Goal: Information Seeking & Learning: Learn about a topic

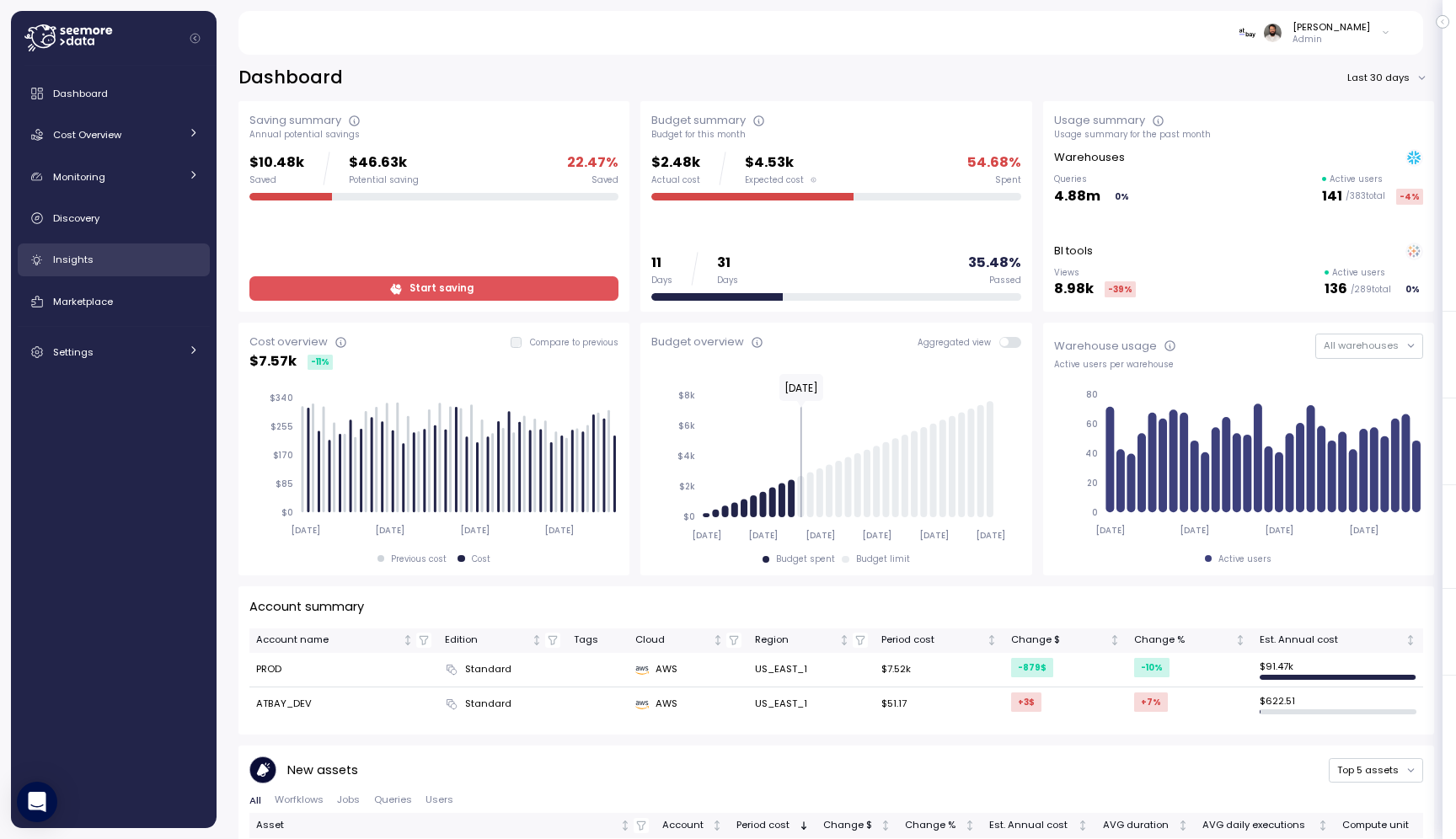
click at [116, 264] on div "Insights" at bounding box center [126, 259] width 145 height 16
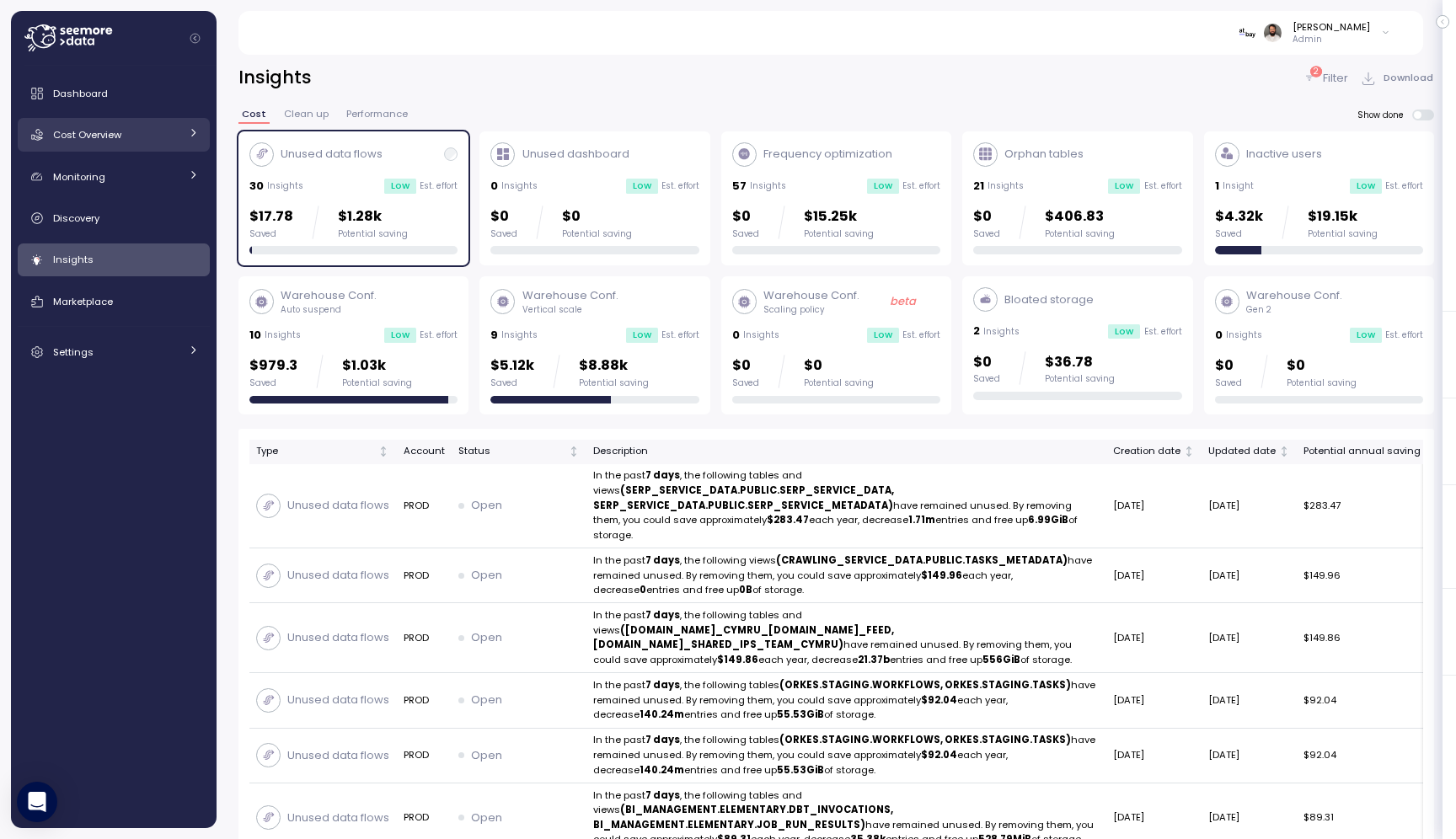
click at [174, 137] on div "Cost Overview" at bounding box center [116, 134] width 126 height 16
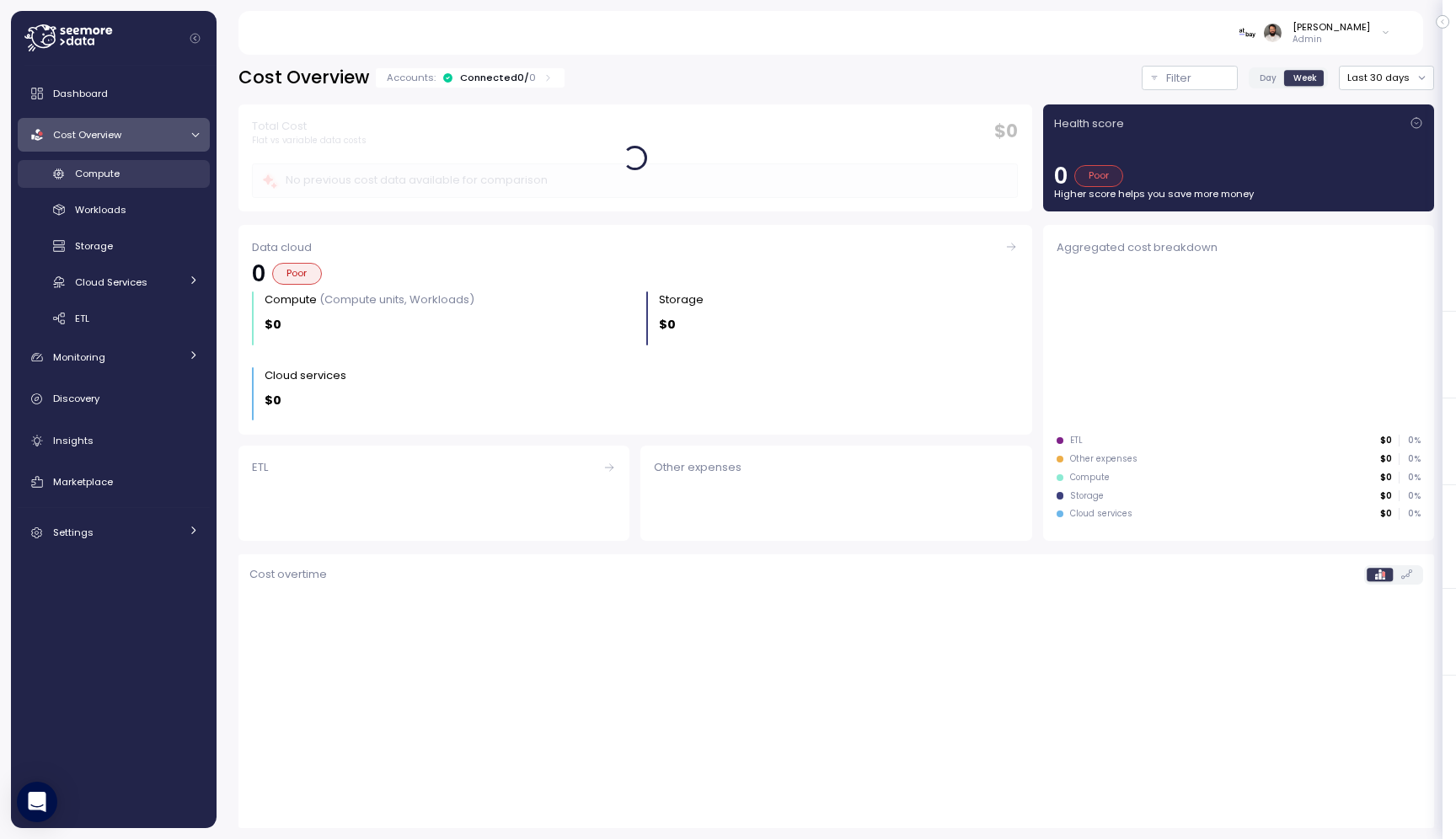
click at [158, 184] on link "Compute" at bounding box center [113, 173] width 192 height 28
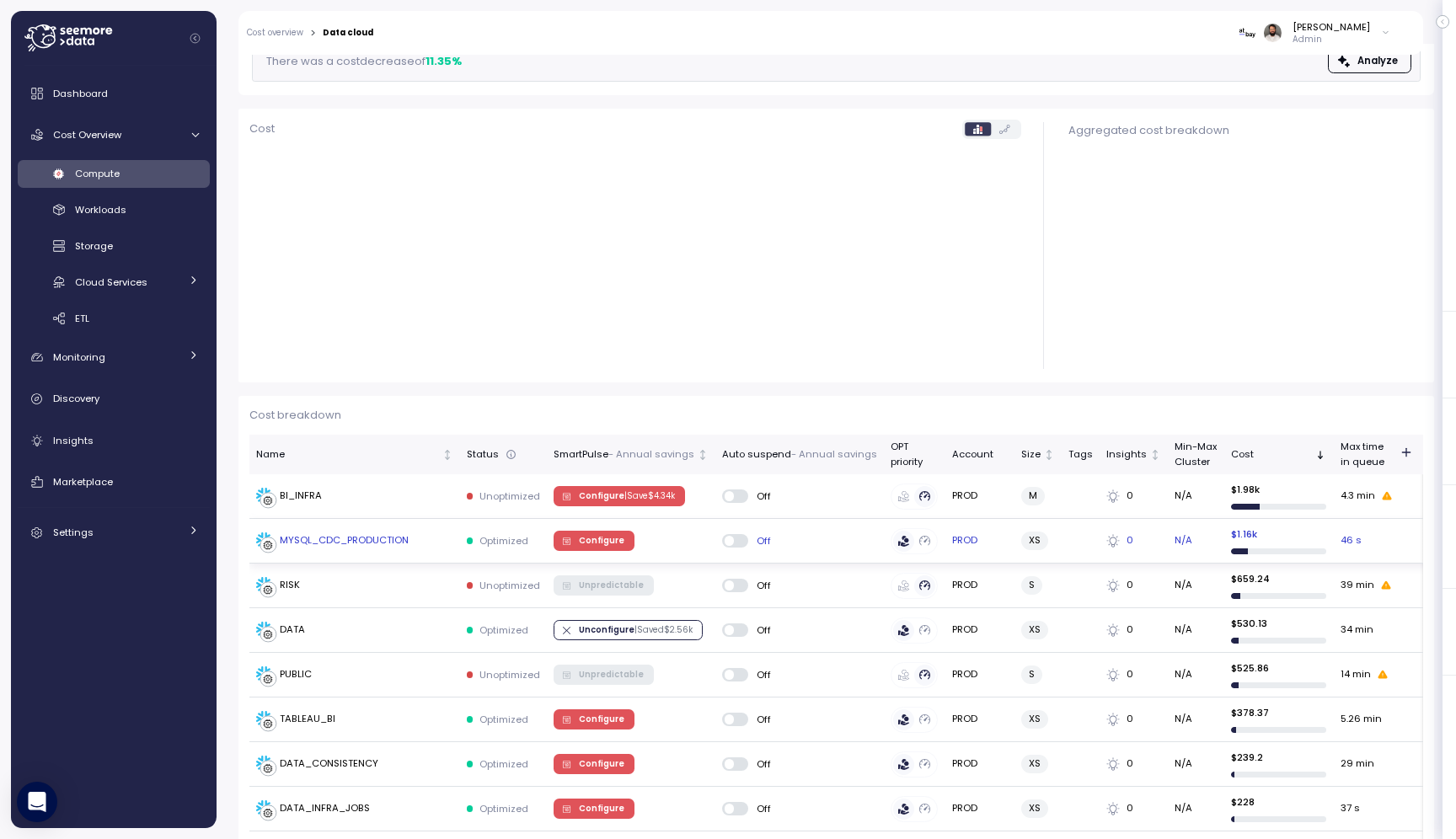
scroll to position [159, 0]
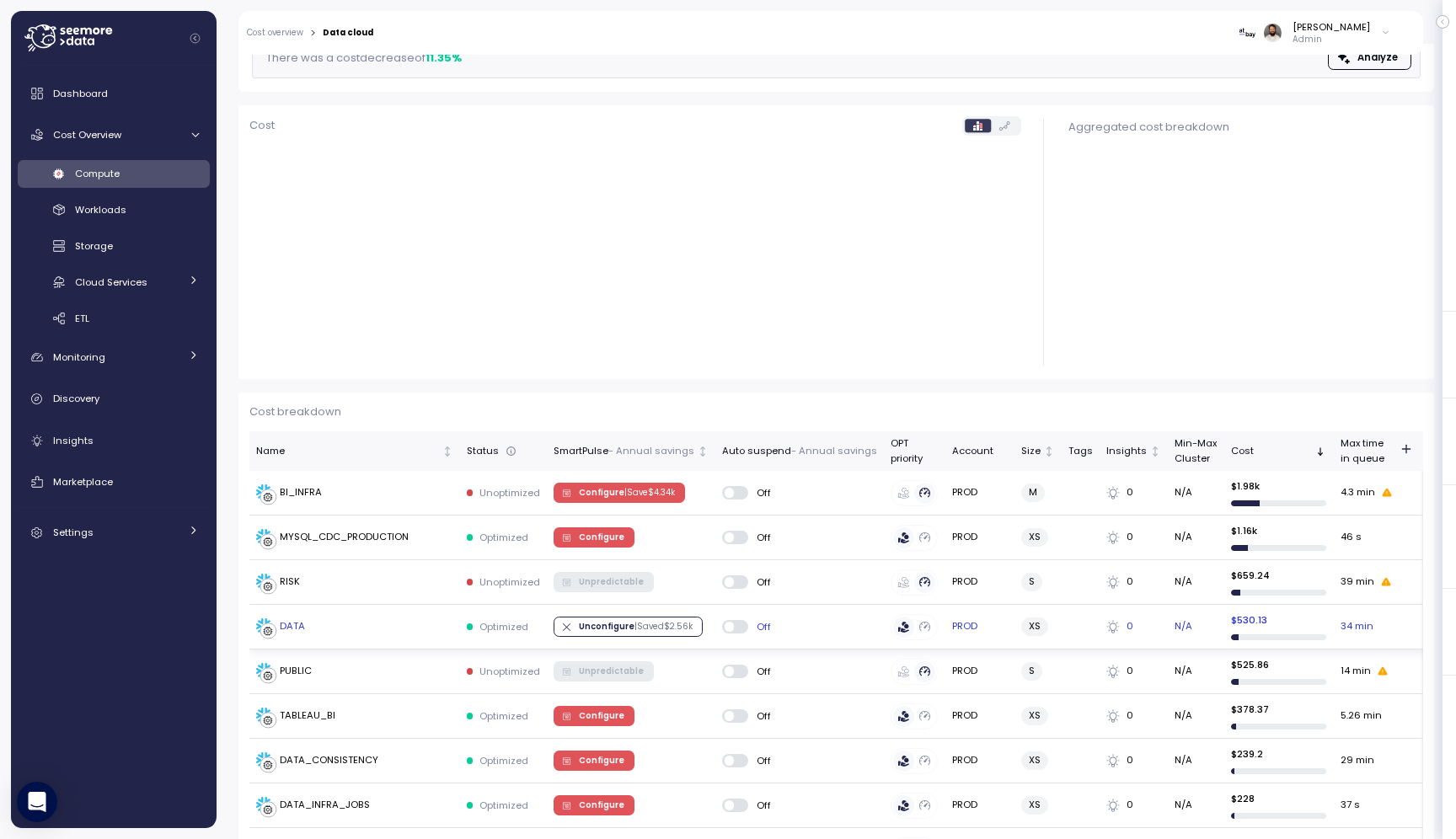
click at [402, 612] on td "DATA" at bounding box center [354, 627] width 210 height 45
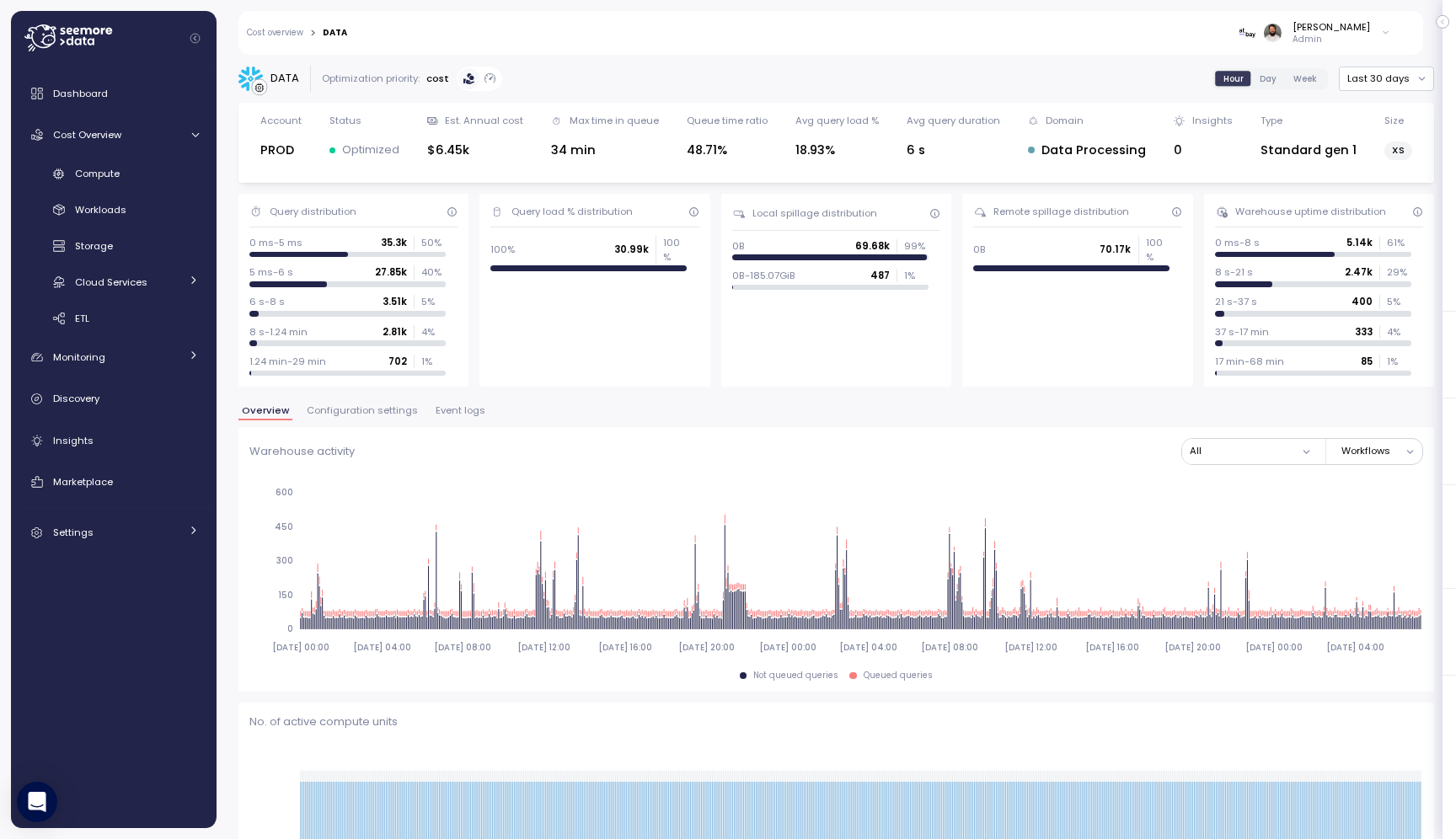
click at [338, 408] on span "Configuration settings" at bounding box center [362, 411] width 111 height 10
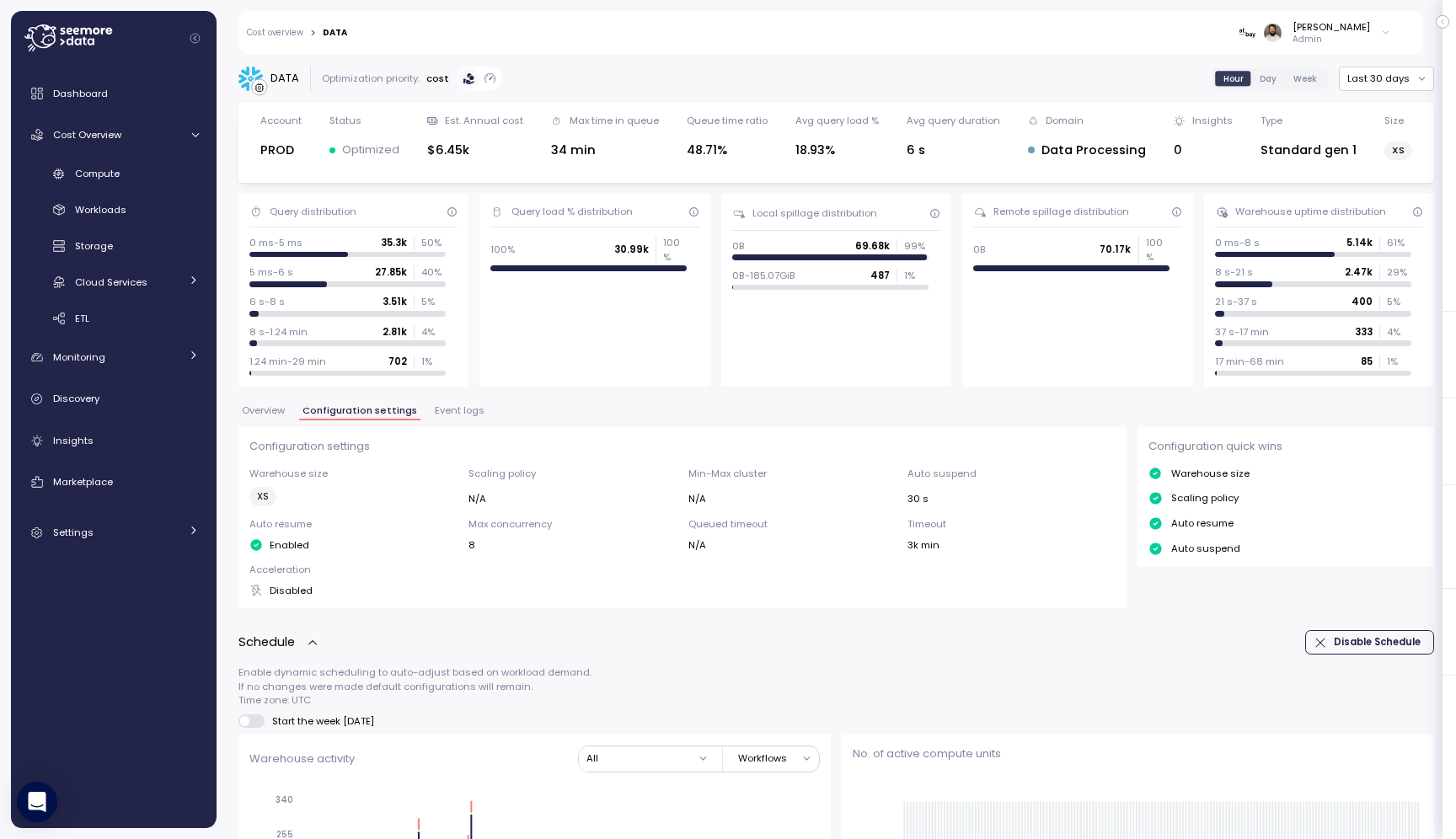
click at [271, 412] on span "Overview" at bounding box center [263, 411] width 43 height 10
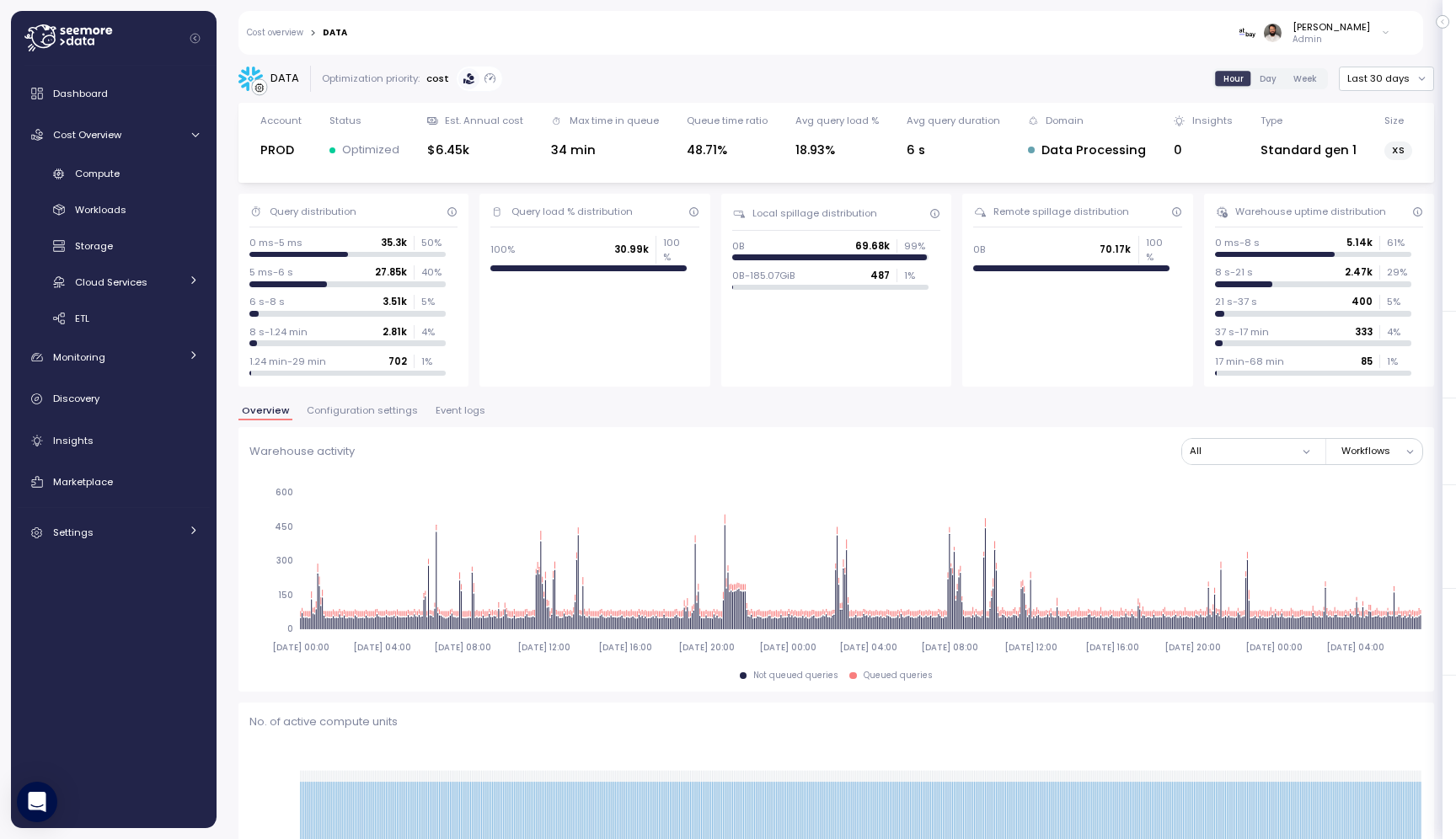
scroll to position [8, 0]
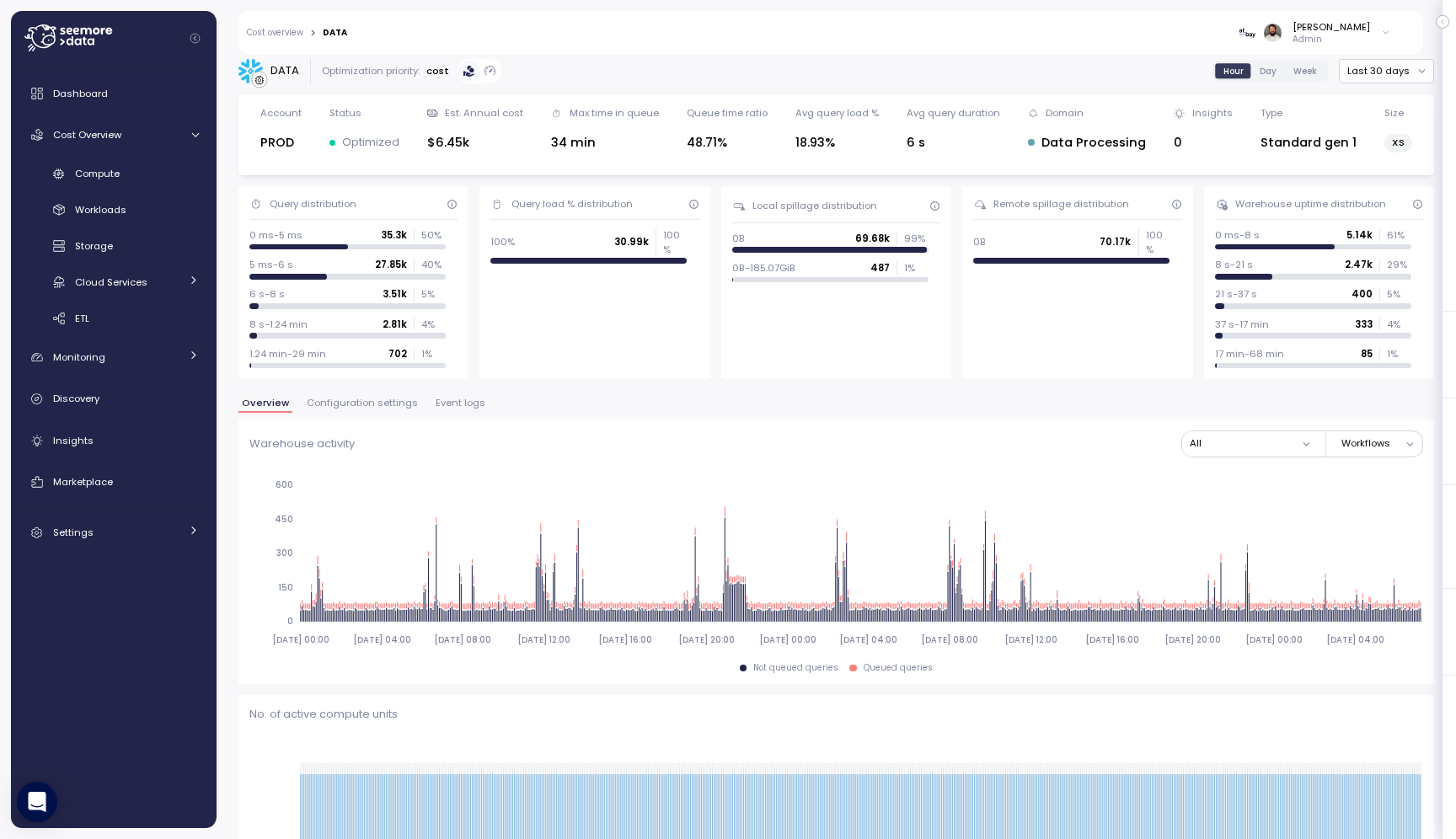
click at [344, 398] on span "Configuration settings" at bounding box center [362, 403] width 111 height 10
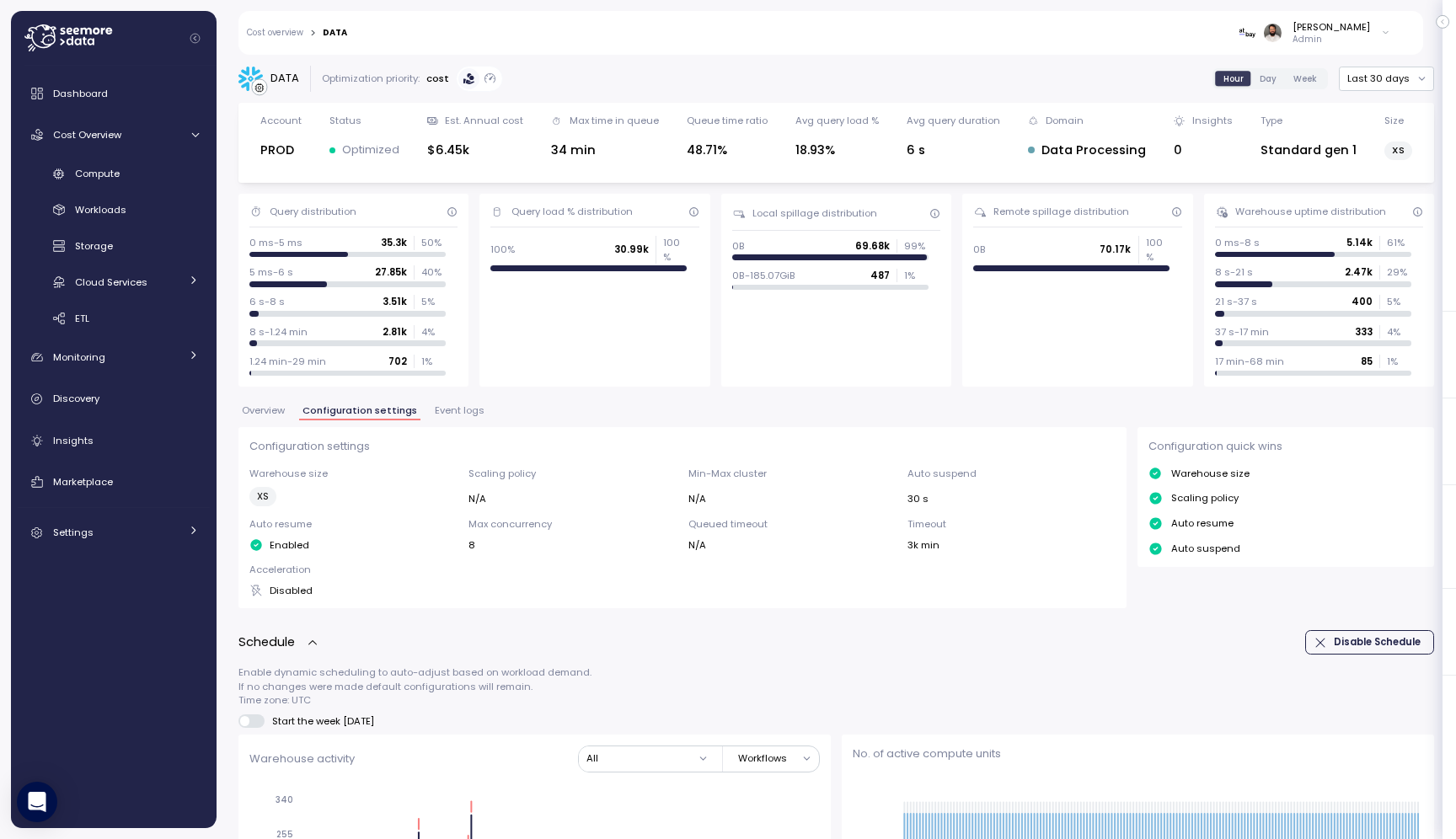
click at [456, 417] on button "Event logs" at bounding box center [459, 413] width 56 height 15
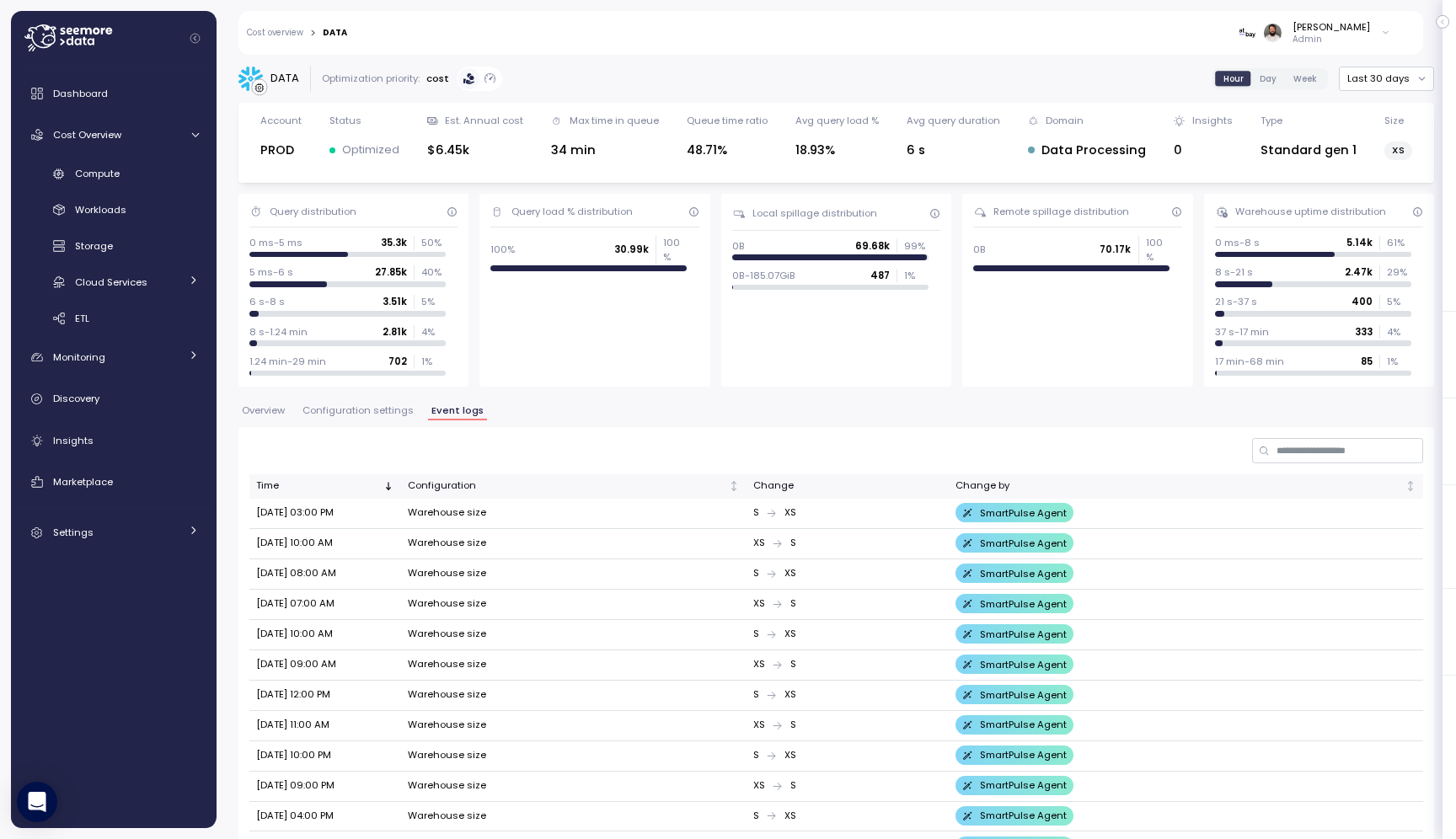
click at [284, 29] on link "Cost overview" at bounding box center [275, 33] width 56 height 9
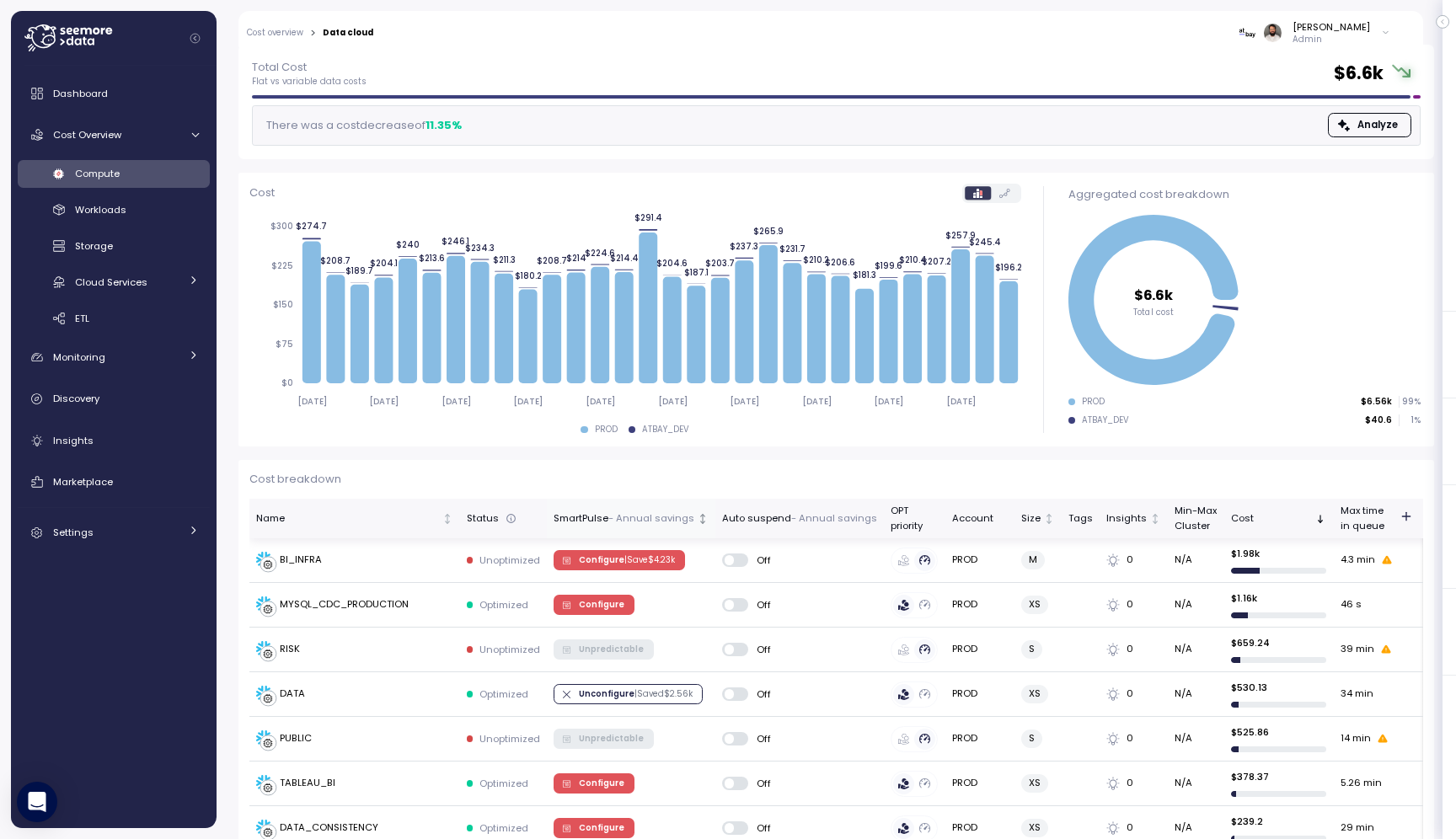
scroll to position [95, 0]
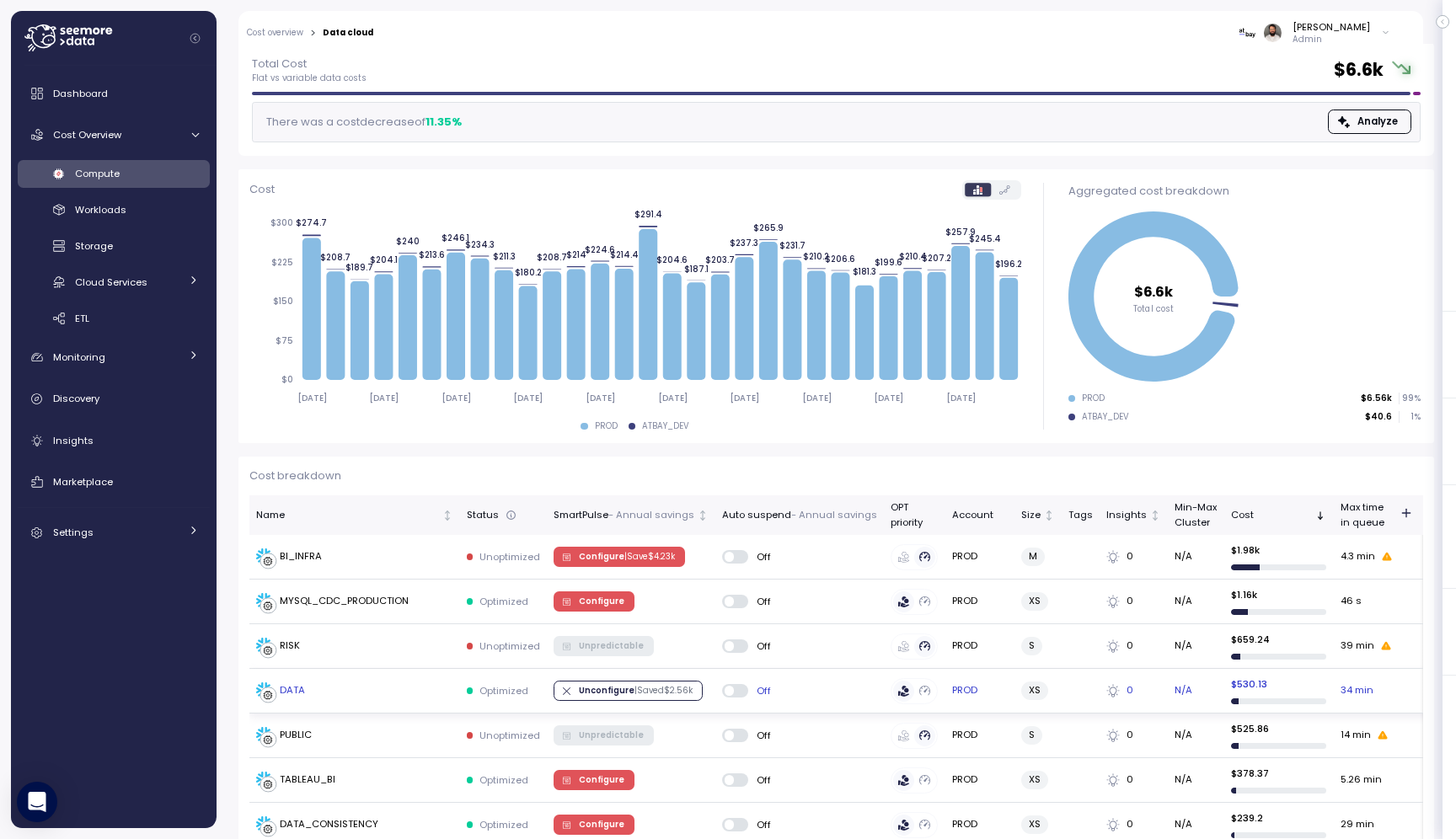
click at [408, 679] on td "DATA" at bounding box center [354, 691] width 210 height 45
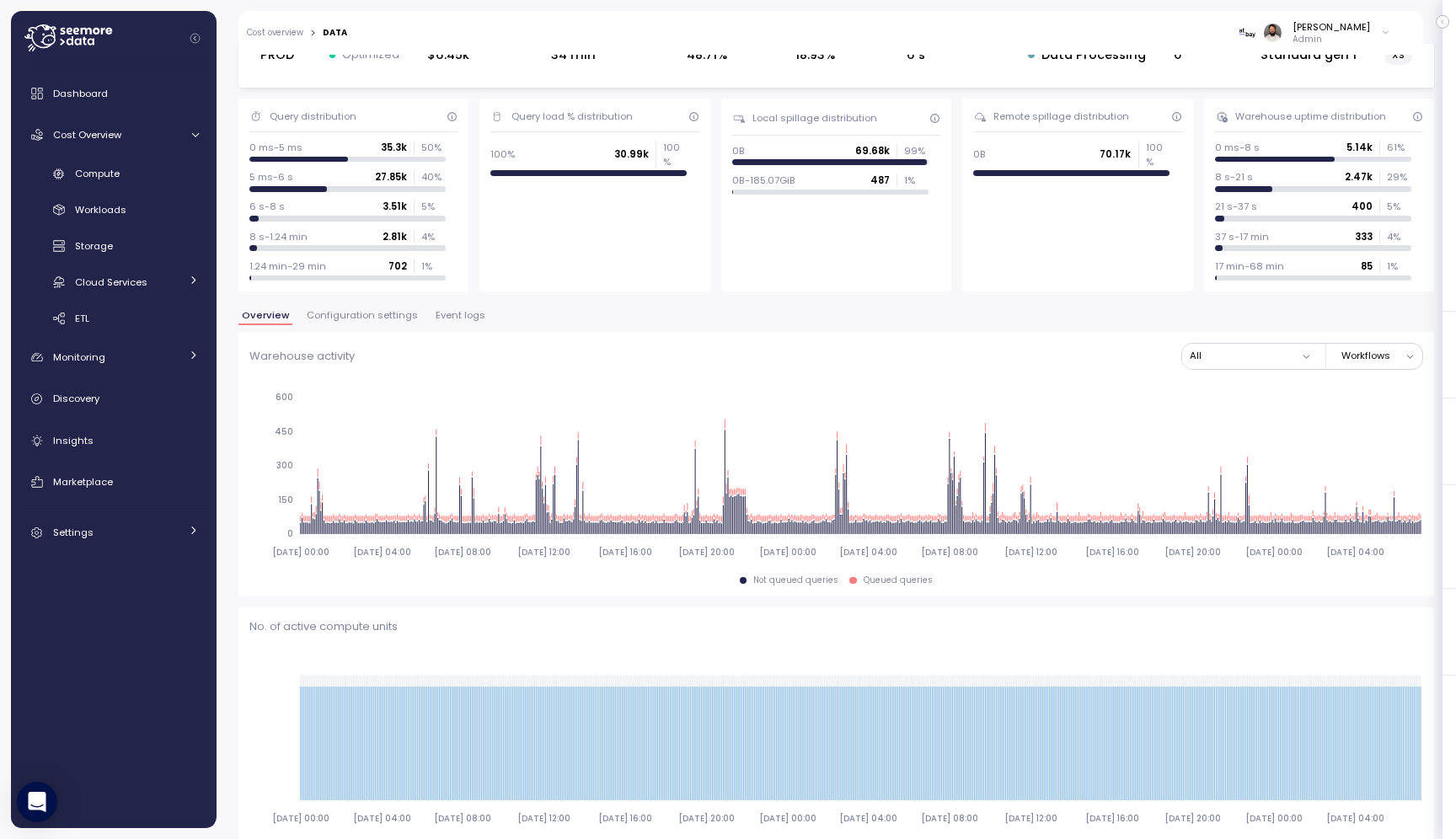
click at [157, 190] on div "Compute Workloads Storage Cloud Services Clustering columns Pipes AI Services S…" at bounding box center [113, 246] width 192 height 172
click at [157, 176] on div "Compute" at bounding box center [137, 172] width 124 height 16
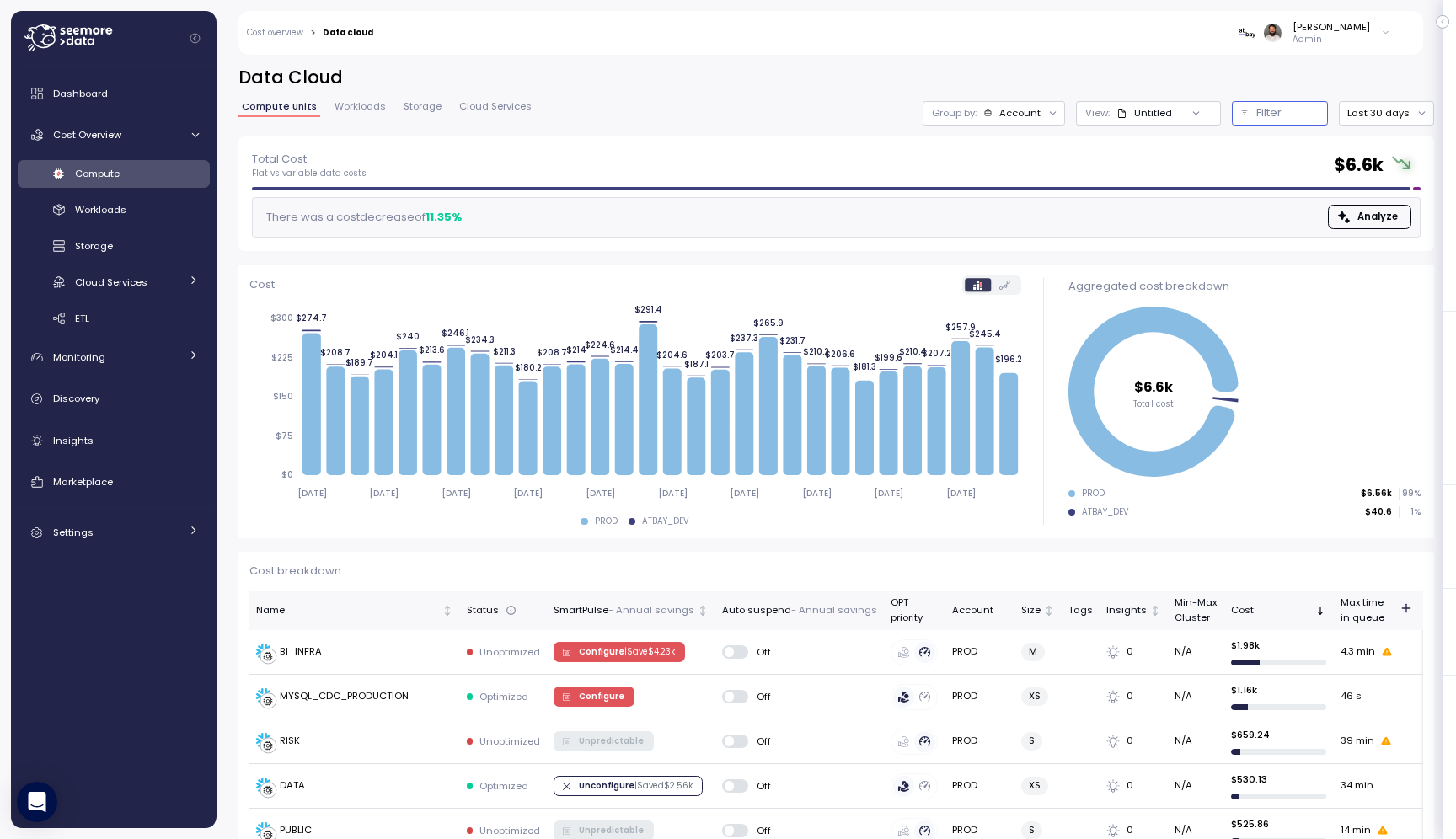
click at [1294, 111] on div "Filter" at bounding box center [1287, 112] width 62 height 16
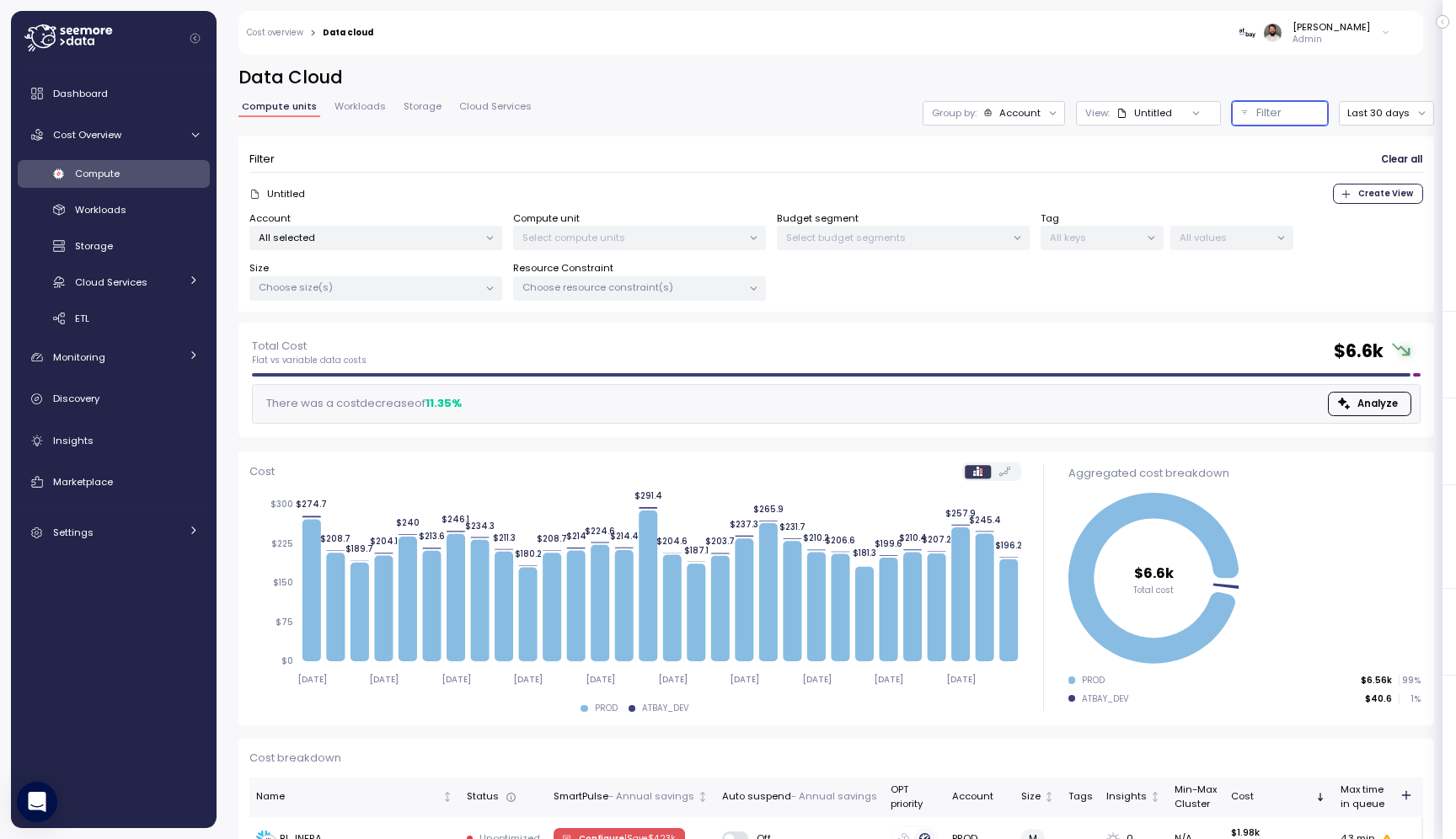
click at [364, 231] on p "All selected" at bounding box center [368, 237] width 220 height 14
click at [468, 330] on span "only" at bounding box center [471, 327] width 19 height 18
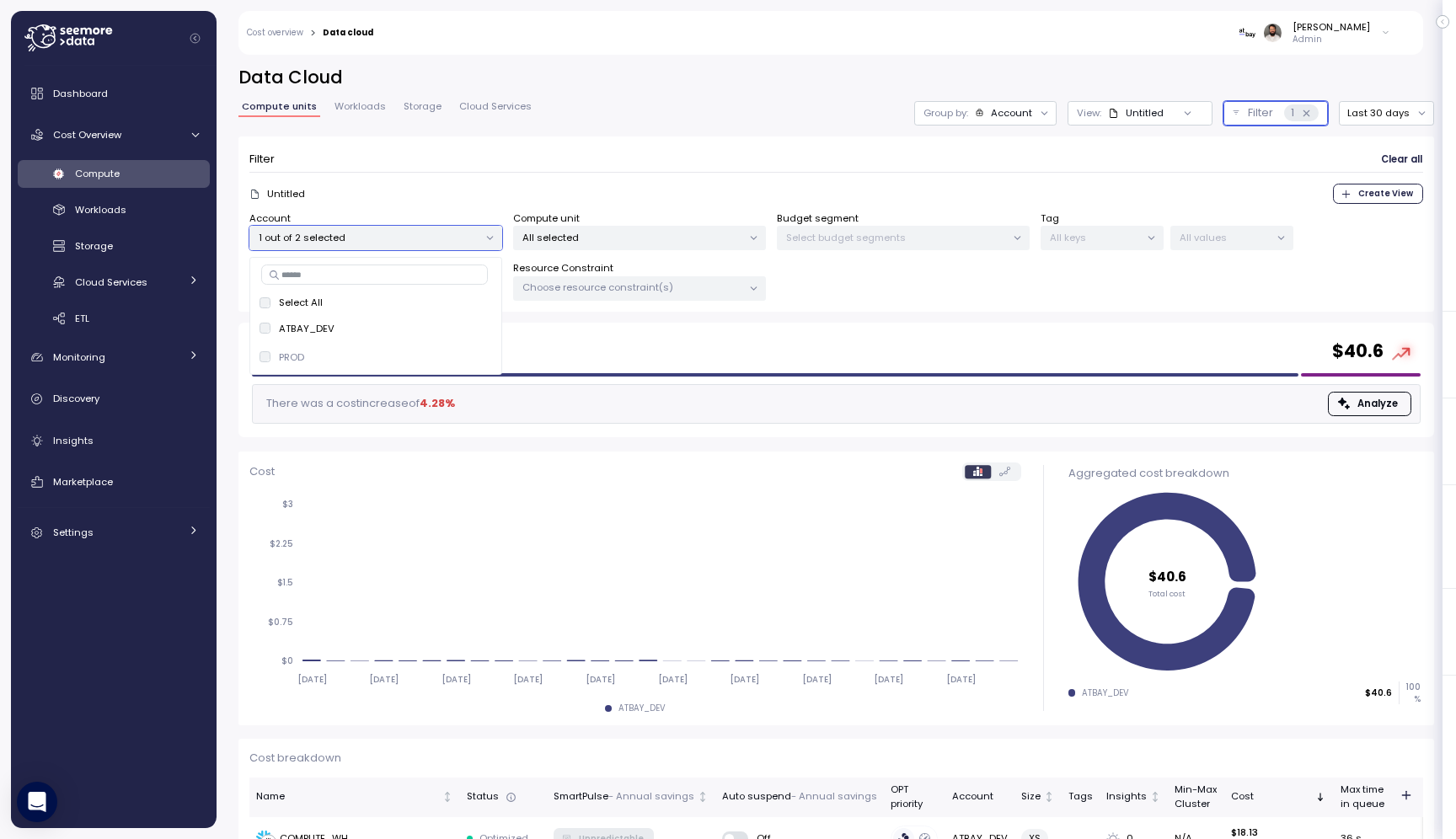
click at [651, 226] on div "All selected" at bounding box center [639, 237] width 253 height 24
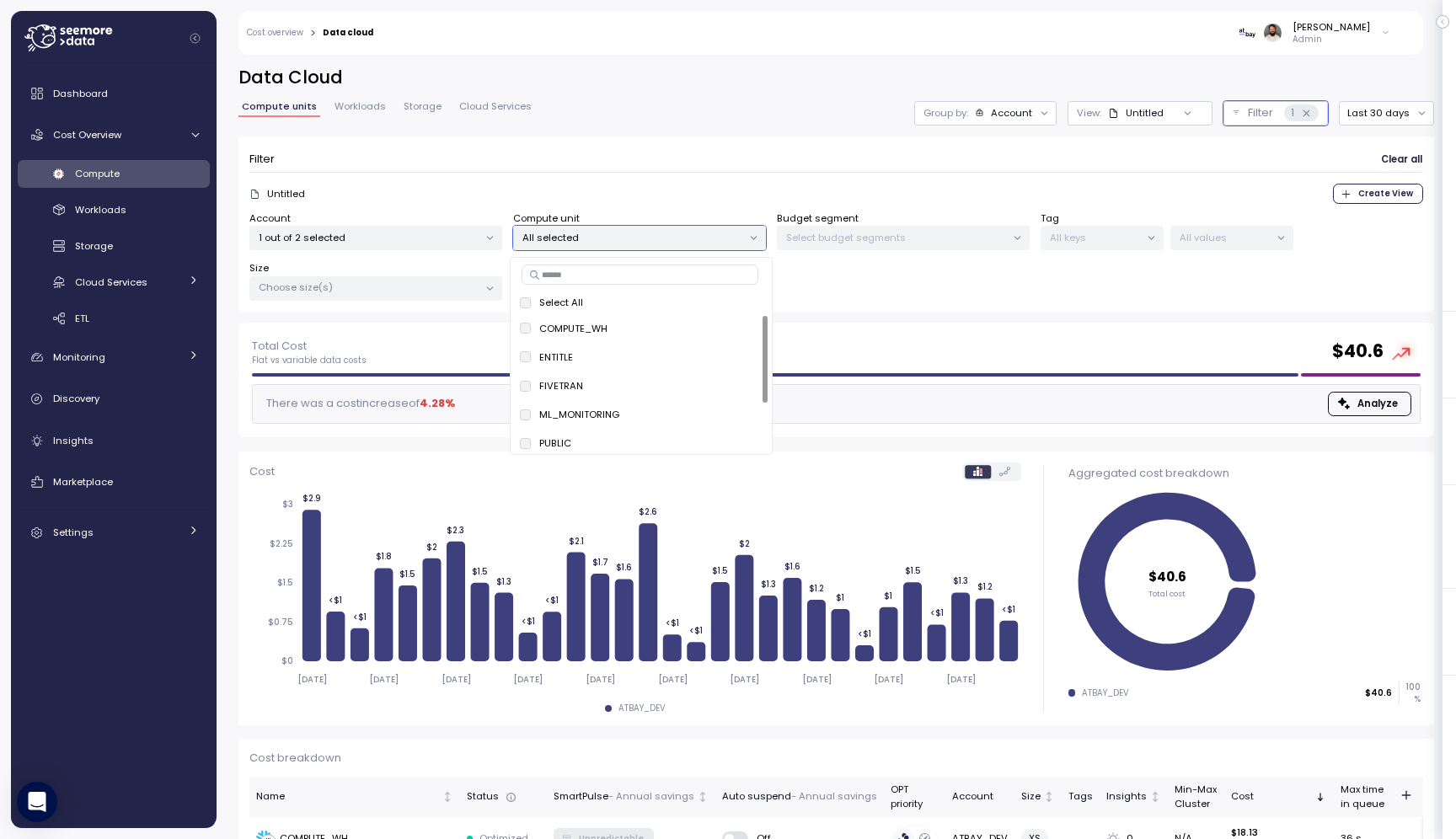
click at [432, 217] on div "Account 1 out of 2 selected" at bounding box center [375, 231] width 253 height 40
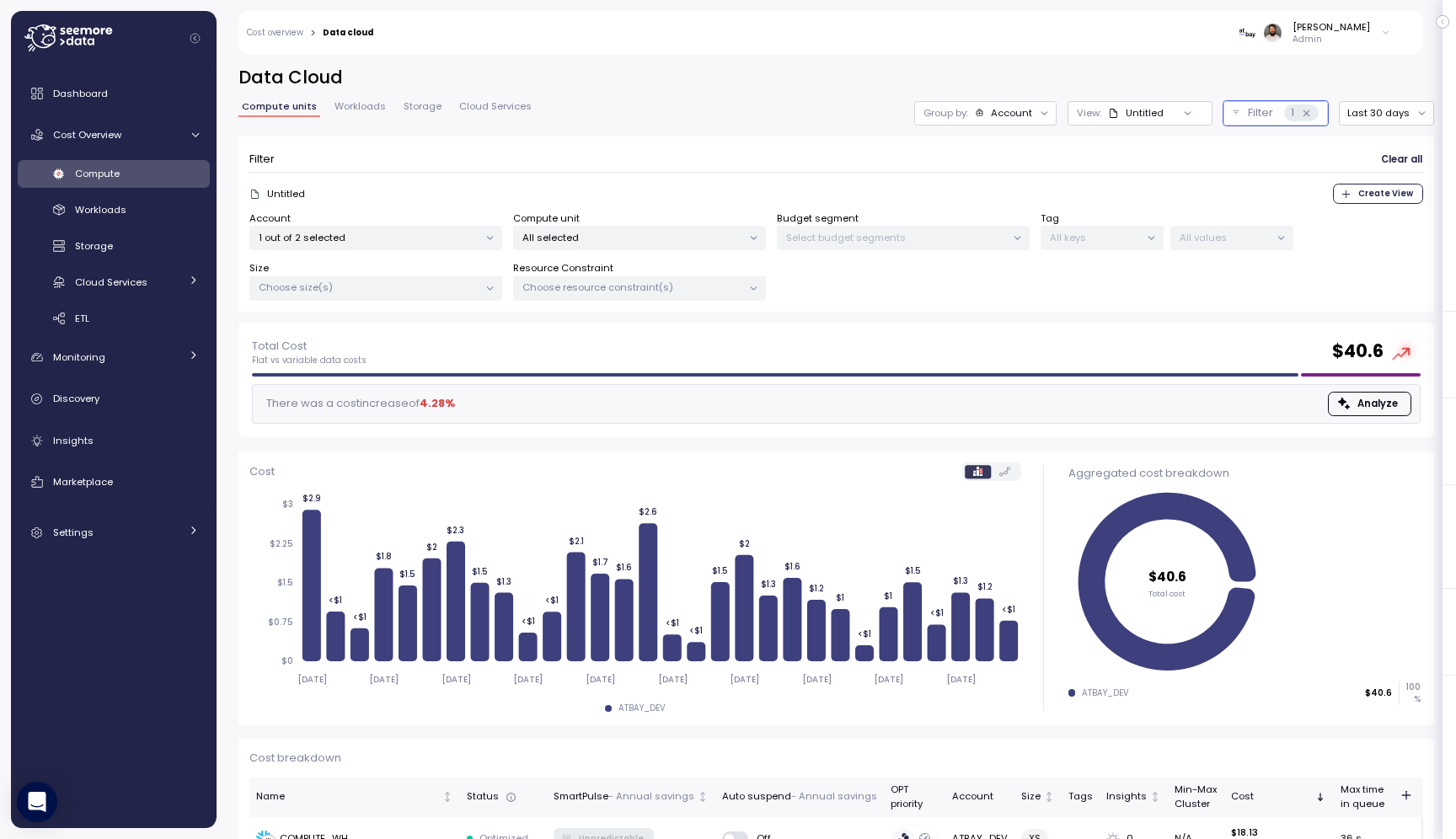
click at [428, 233] on p "1 out of 2 selected" at bounding box center [368, 237] width 220 height 14
click at [473, 357] on span "only" at bounding box center [471, 357] width 19 height 18
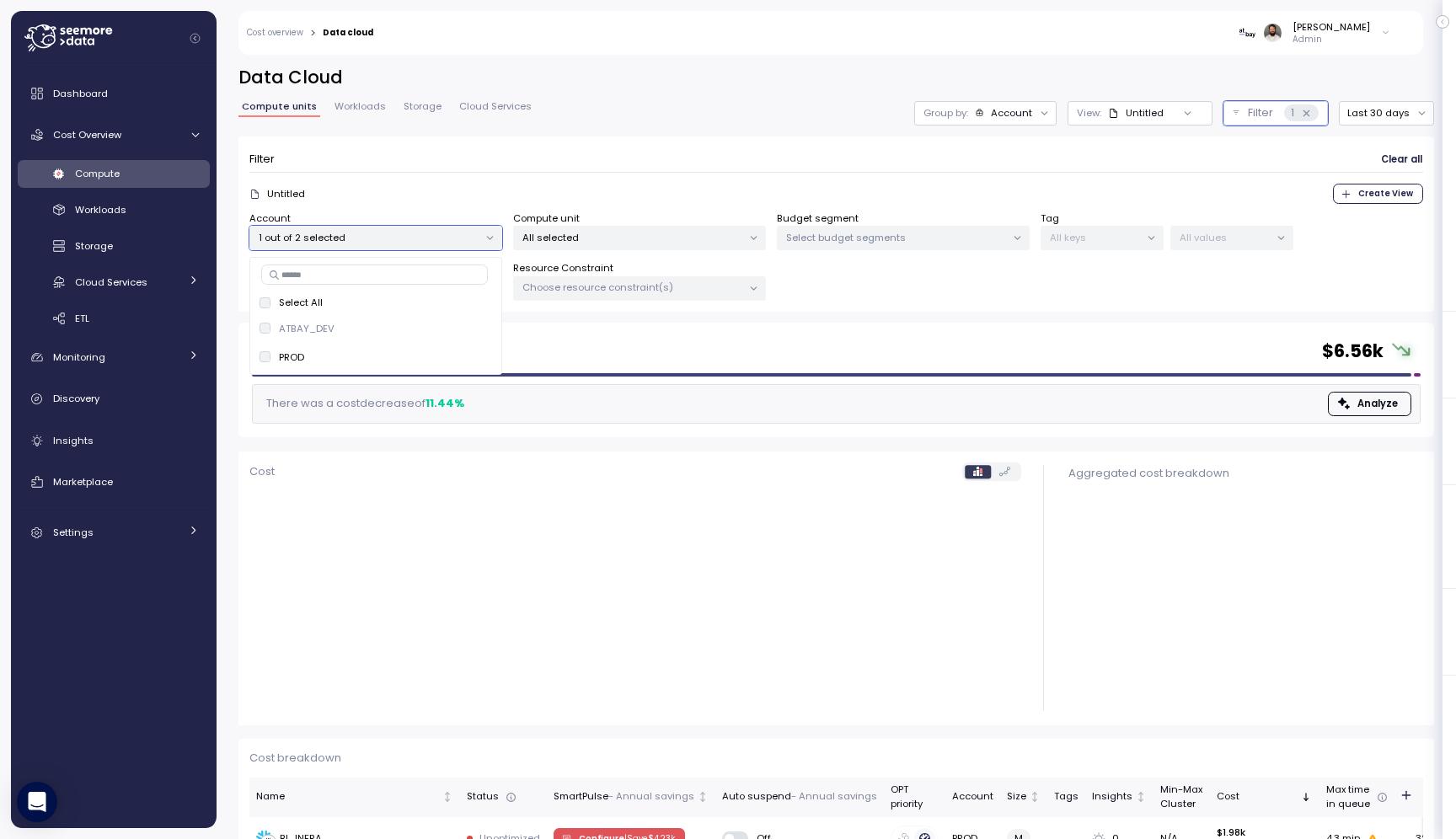
click at [644, 234] on p "All selected" at bounding box center [632, 237] width 220 height 14
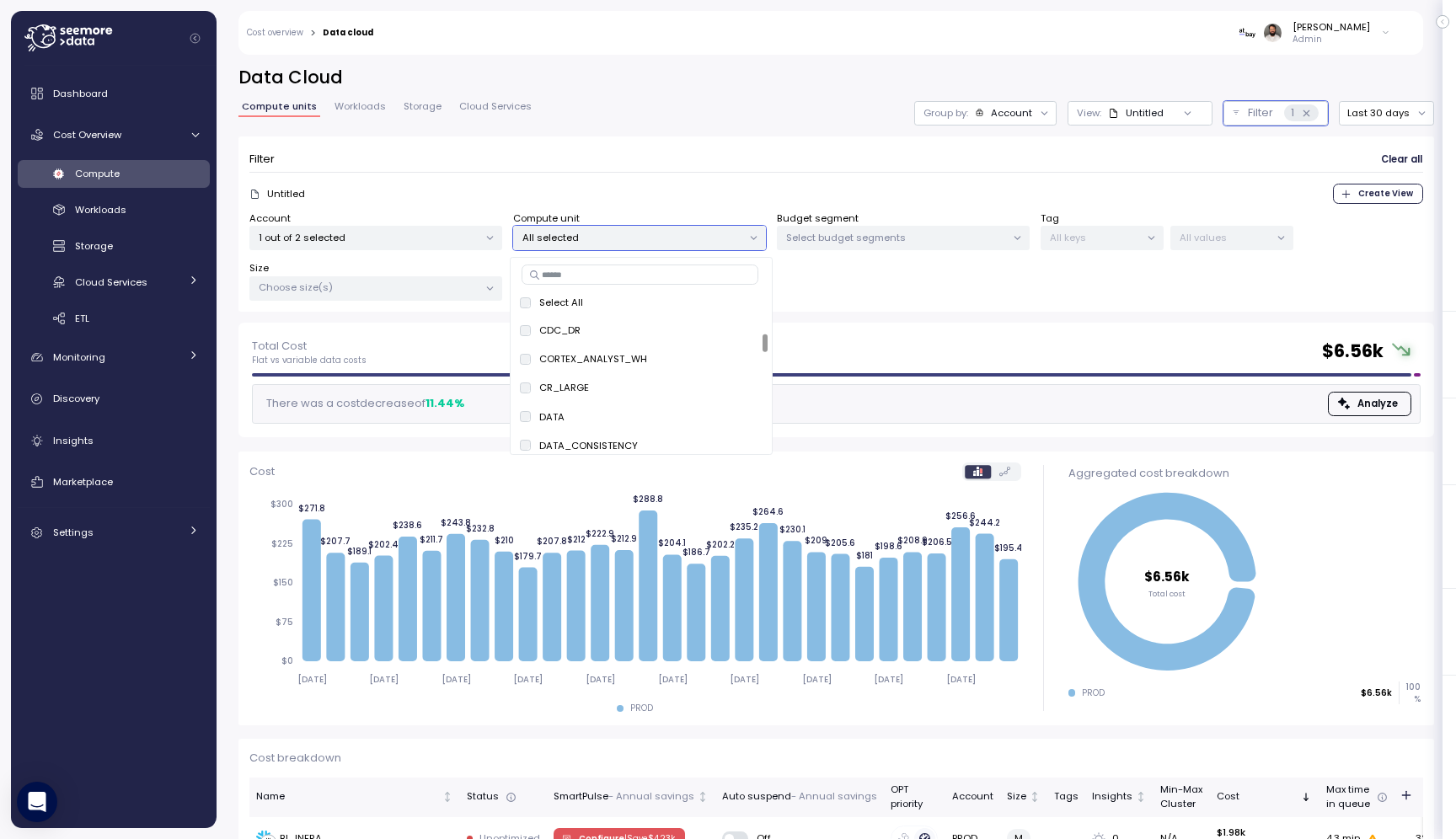
scroll to position [176, 0]
click at [738, 379] on span "only" at bounding box center [742, 382] width 19 height 18
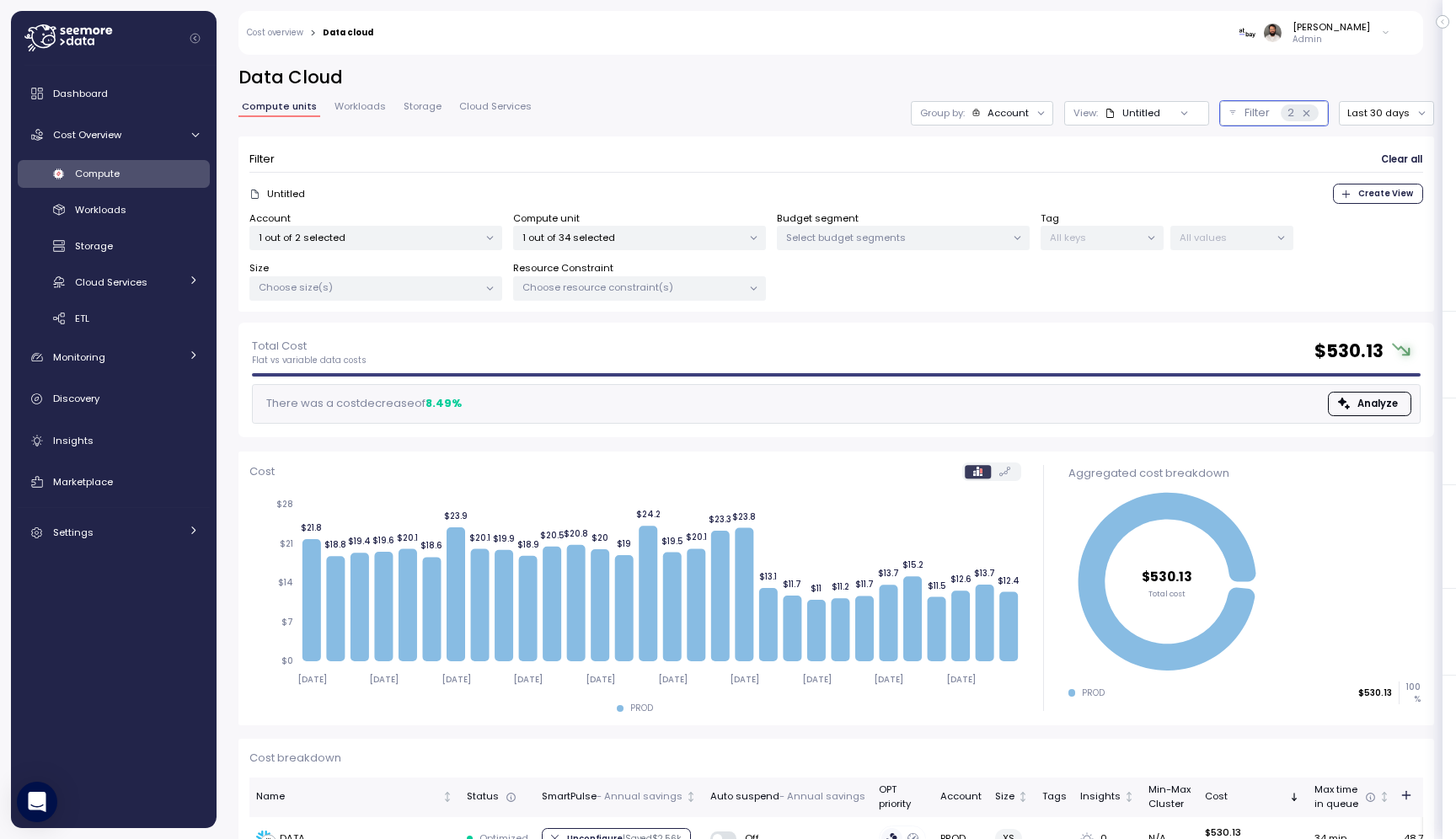
click at [879, 140] on div "Filter Clear all Untitled Create View Account 1 out of 2 selected Compute unit …" at bounding box center [836, 225] width 1195 height 176
